Goal: Task Accomplishment & Management: Manage account settings

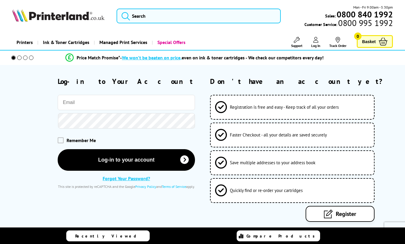
click at [78, 102] on input "email" at bounding box center [126, 102] width 137 height 15
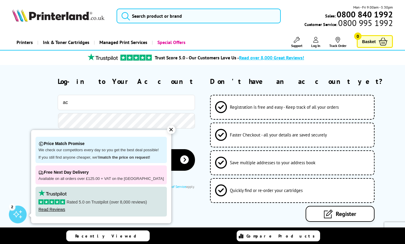
type input "[EMAIL_ADDRESS][DOMAIN_NAME]"
click at [8, 158] on div "**********" at bounding box center [202, 149] width 405 height 145
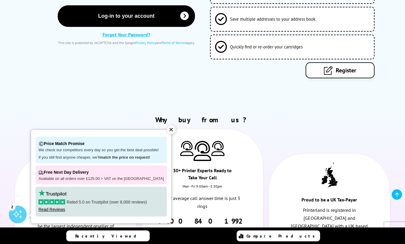
scroll to position [118, 0]
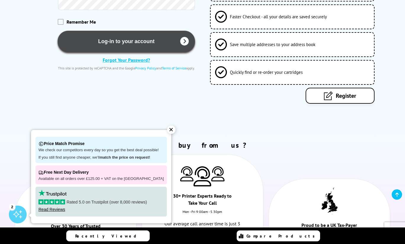
click at [124, 40] on button "Log-in to your account" at bounding box center [126, 42] width 137 height 22
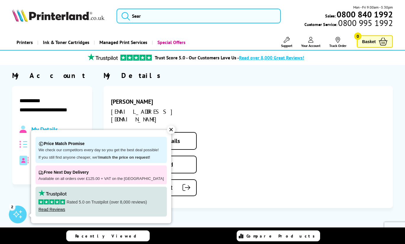
click at [167, 129] on div "✕" at bounding box center [171, 130] width 8 height 8
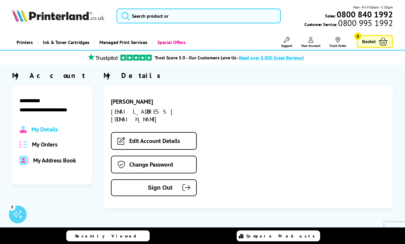
click at [36, 141] on span "My Orders" at bounding box center [44, 145] width 25 height 8
